Goal: Communication & Community: Share content

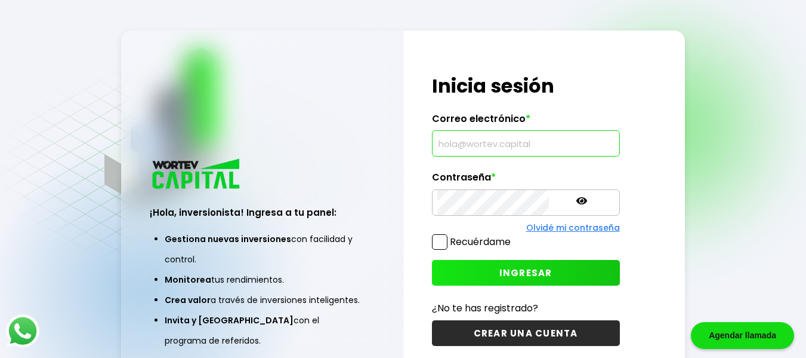
click at [455, 142] on input "text" at bounding box center [526, 143] width 177 height 25
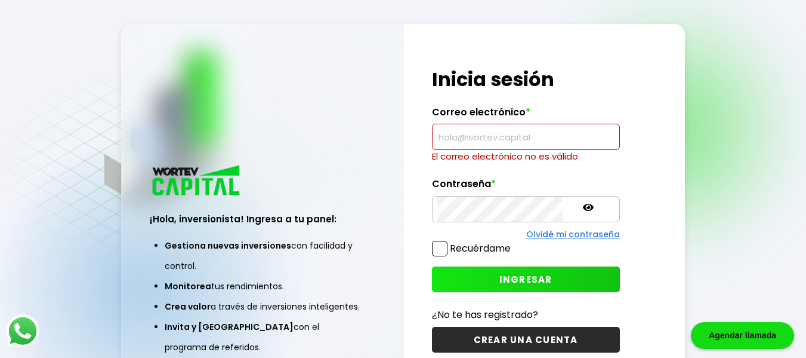
paste input "[EMAIL_ADDRESS][DOMAIN_NAME]"
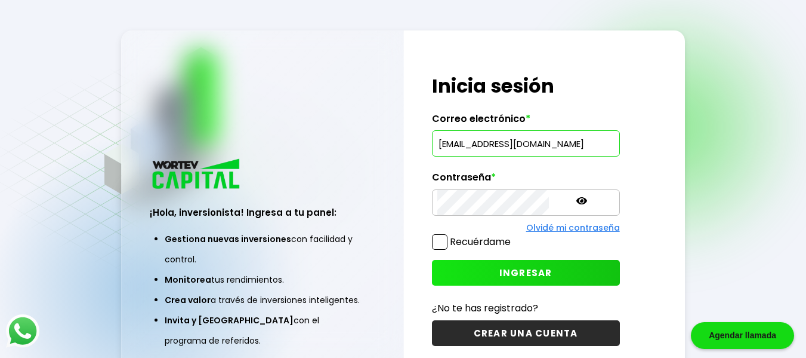
type input "[EMAIL_ADDRESS][DOMAIN_NAME]"
click at [506, 271] on span "INGRESAR" at bounding box center [526, 272] width 53 height 13
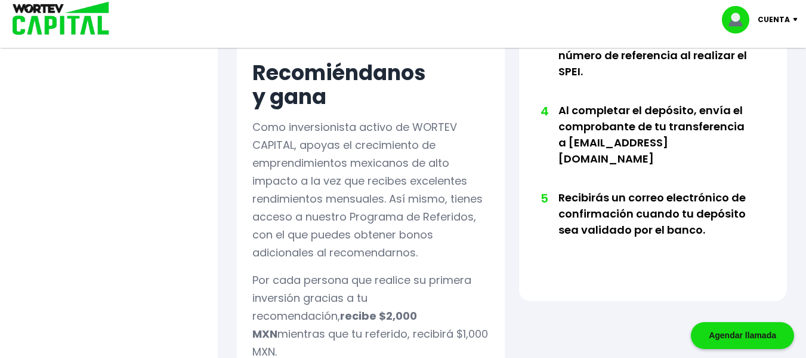
scroll to position [895, 0]
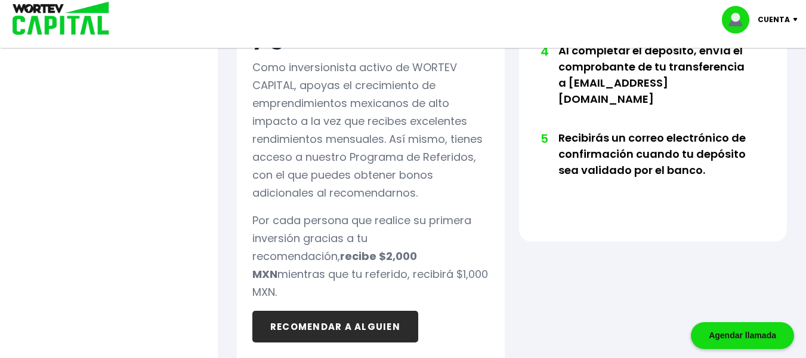
click at [343, 310] on button "RECOMENDAR A ALGUIEN" at bounding box center [336, 326] width 166 height 32
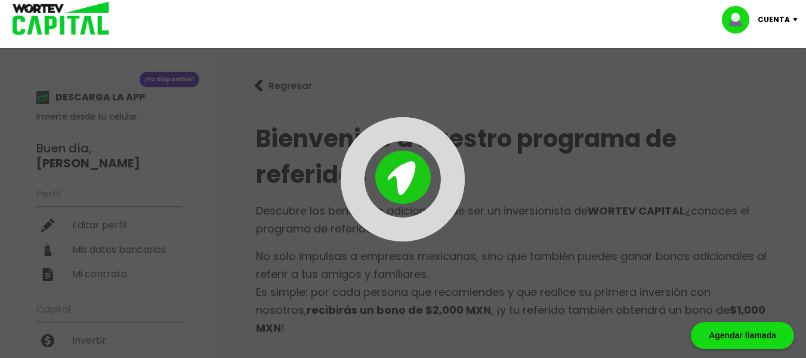
type input "[URL][DOMAIN_NAME]"
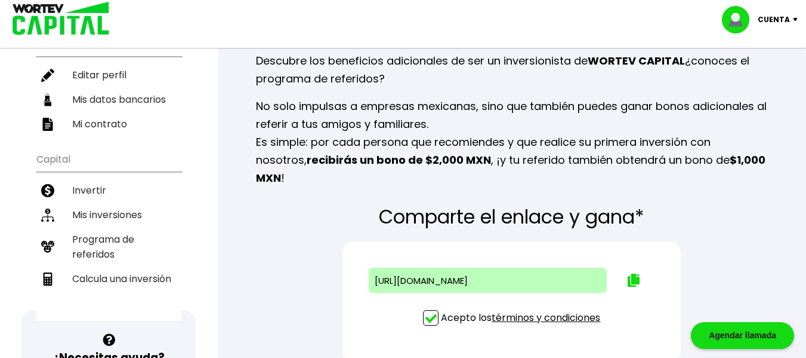
scroll to position [179, 0]
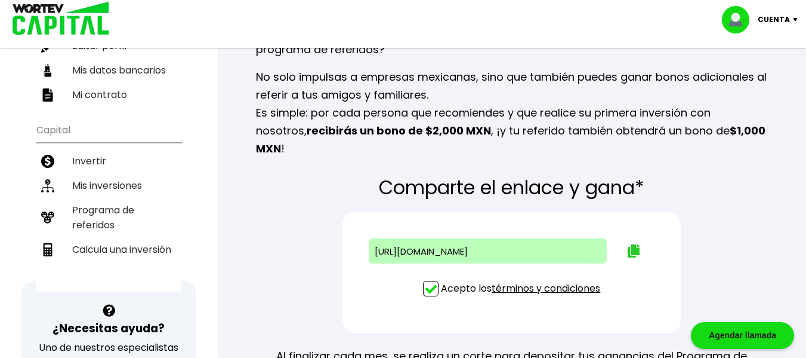
click at [633, 244] on img at bounding box center [634, 250] width 12 height 13
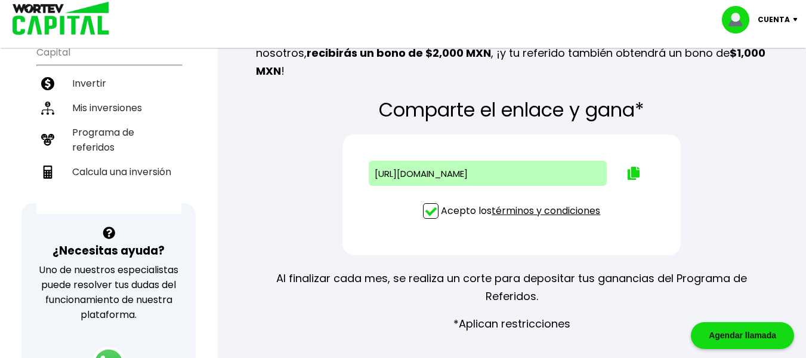
scroll to position [124, 0]
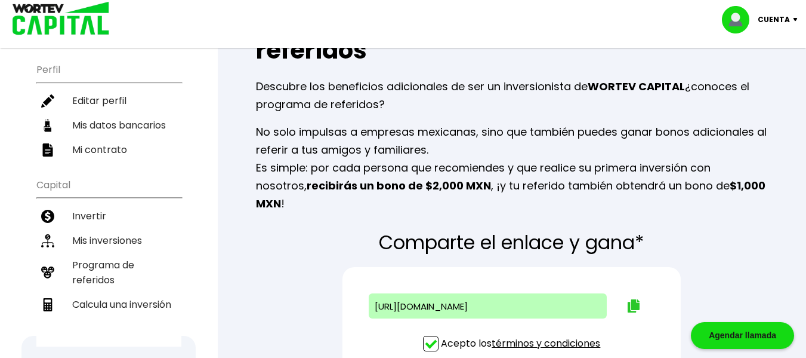
click at [633, 299] on img at bounding box center [634, 305] width 12 height 13
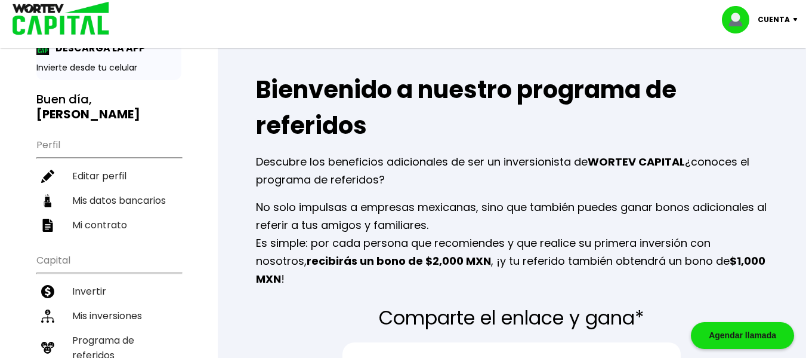
scroll to position [119, 0]
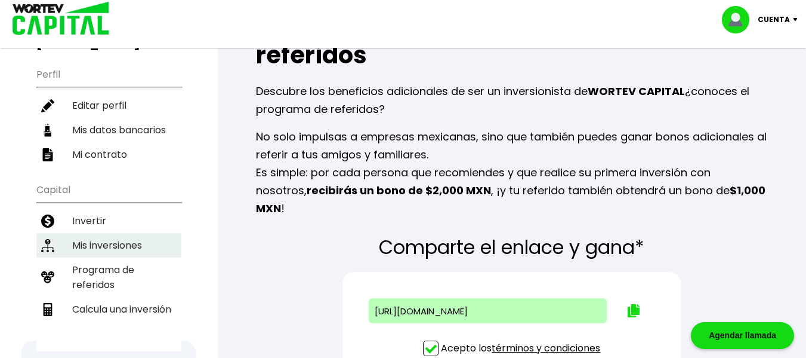
click at [124, 235] on li "Mis inversiones" at bounding box center [108, 245] width 145 height 24
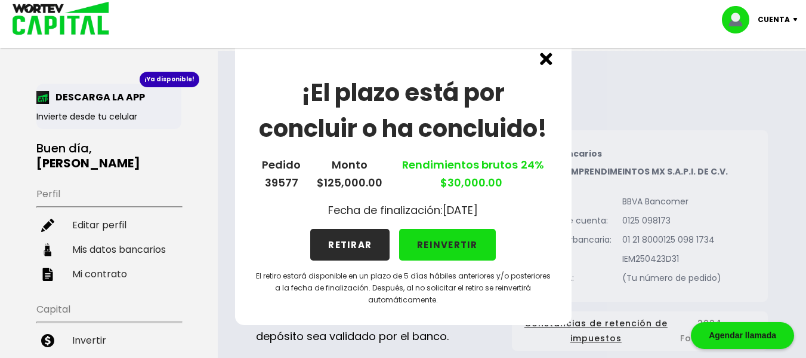
click at [358, 241] on button "RETIRAR" at bounding box center [349, 245] width 79 height 32
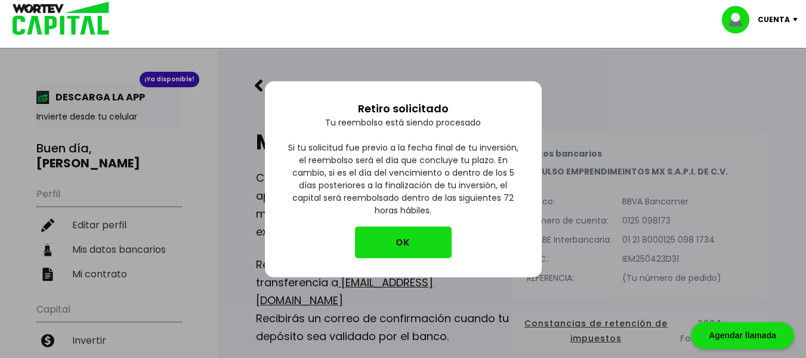
click at [380, 246] on button "OK" at bounding box center [403, 242] width 97 height 32
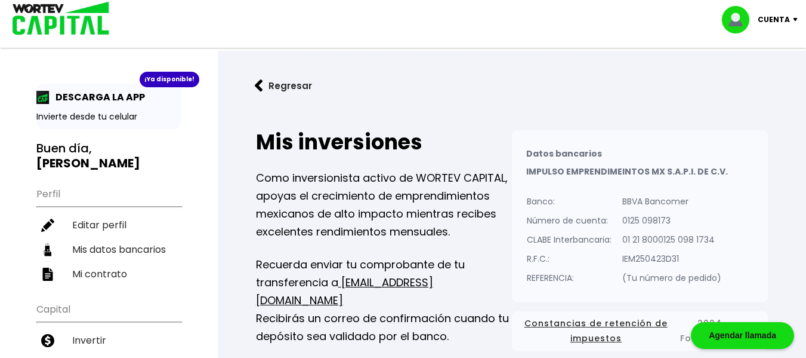
click at [775, 19] on p "Cuenta" at bounding box center [774, 20] width 32 height 18
click at [762, 79] on li "Cerrar sesión" at bounding box center [762, 79] width 96 height 24
